Goal: Task Accomplishment & Management: Complete application form

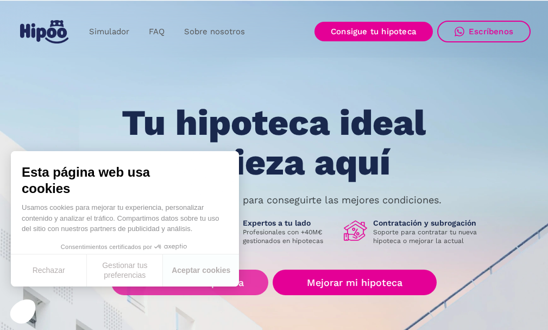
click at [247, 282] on link "Buscar nueva hipoteca" at bounding box center [189, 283] width 157 height 26
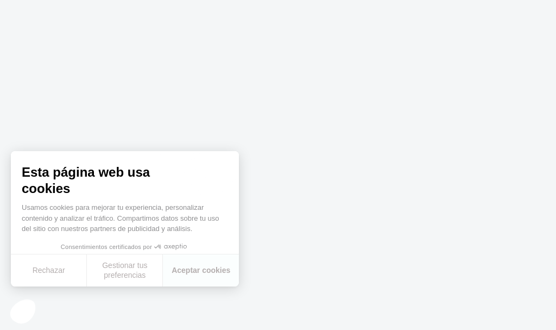
click at [325, 281] on body "Texto original Valora esta traducción Tu opinión servirá para ayudar a mejorar …" at bounding box center [278, 165] width 556 height 330
click at [205, 273] on button "Aceptar cookies" at bounding box center [201, 270] width 76 height 32
